Goal: Navigation & Orientation: Find specific page/section

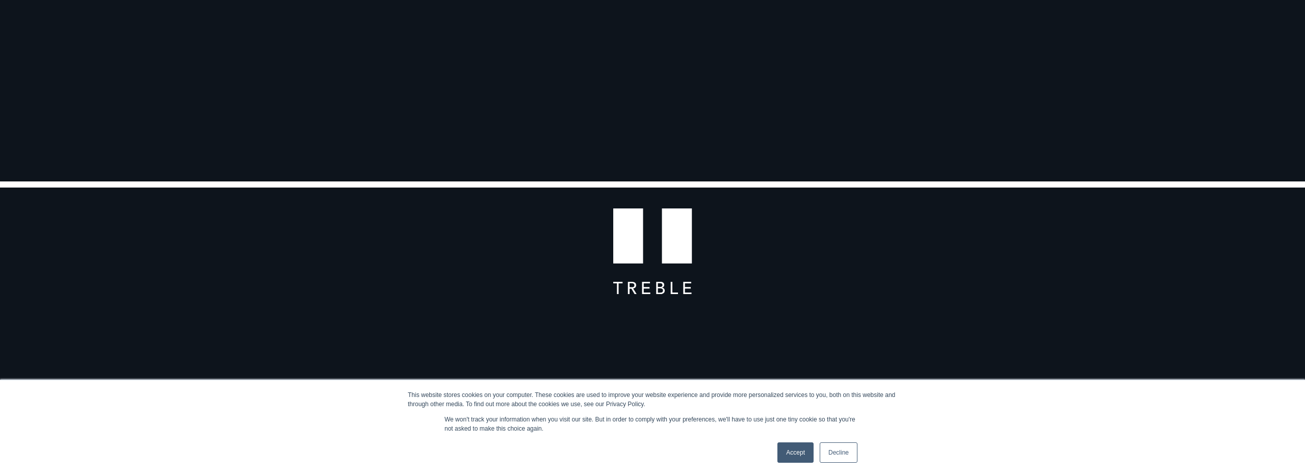
click at [841, 450] on link "Decline" at bounding box center [839, 452] width 38 height 20
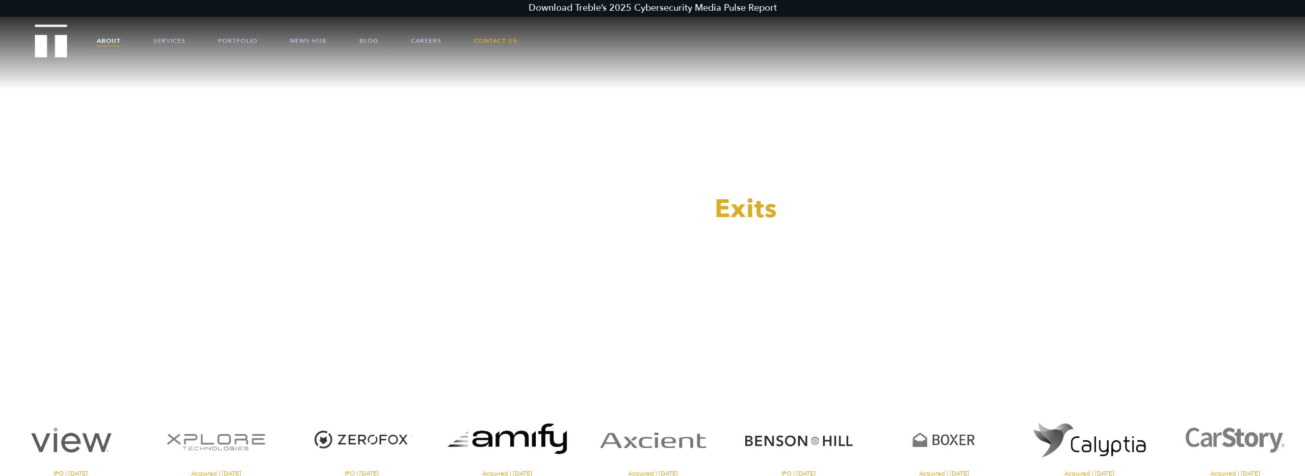
click at [111, 42] on link "About" at bounding box center [109, 40] width 24 height 31
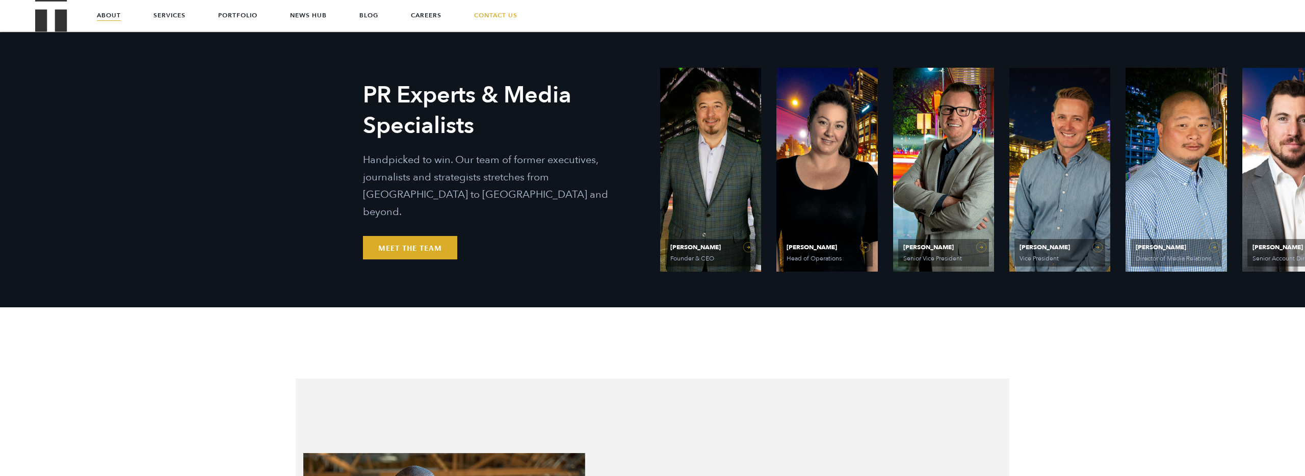
scroll to position [433, 0]
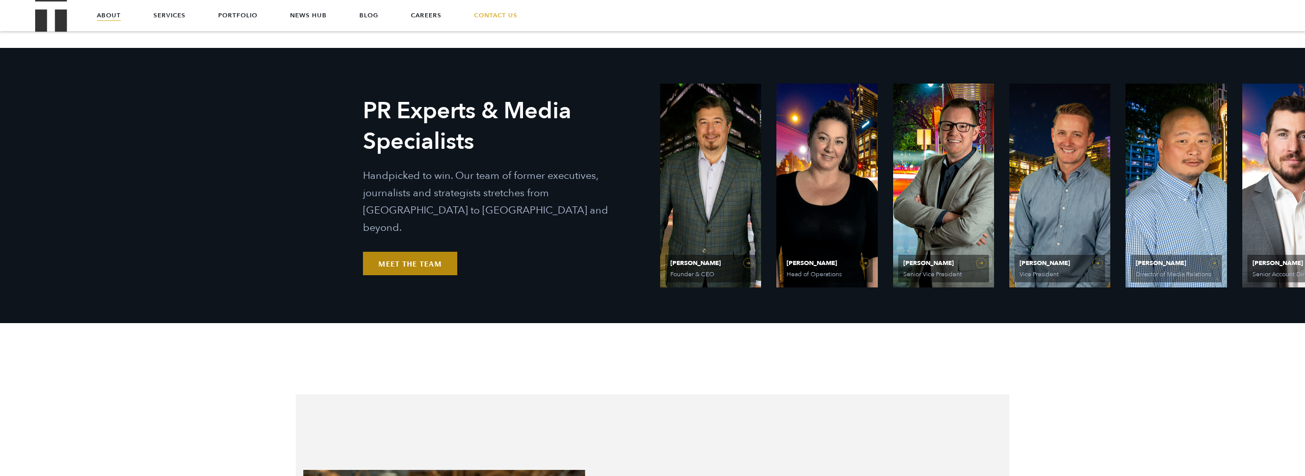
click at [421, 261] on link "Meet the Team" at bounding box center [410, 263] width 94 height 23
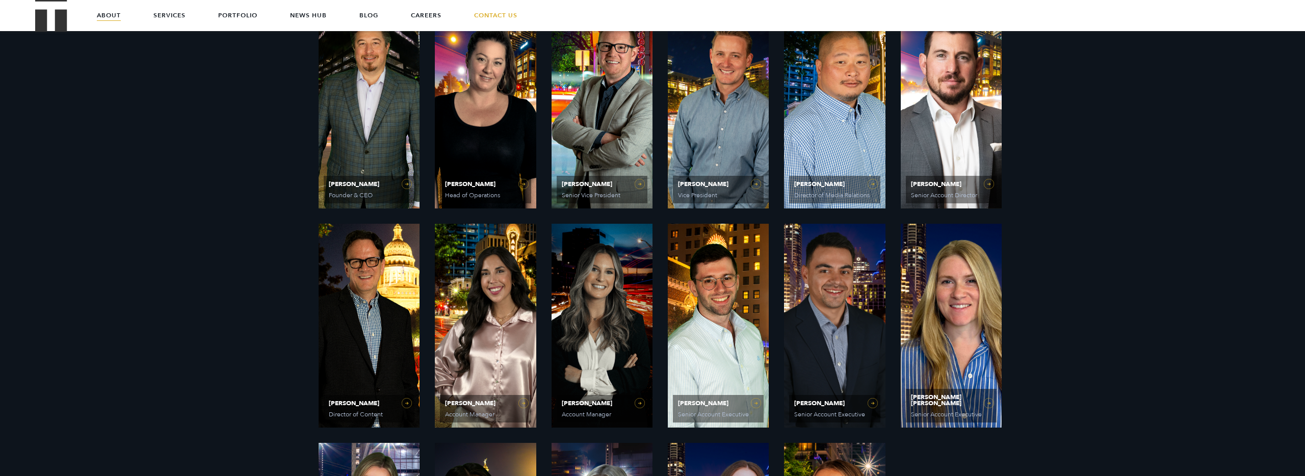
scroll to position [510, 0]
